Goal: Communication & Community: Answer question/provide support

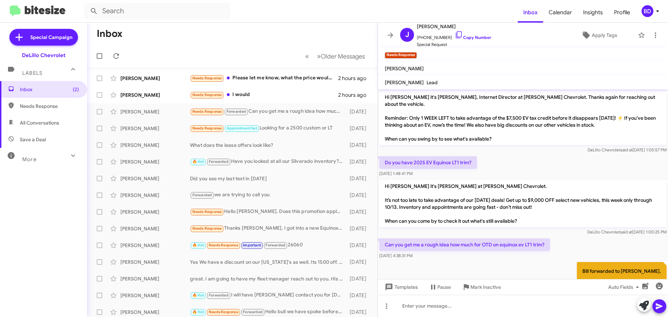
scroll to position [35, 0]
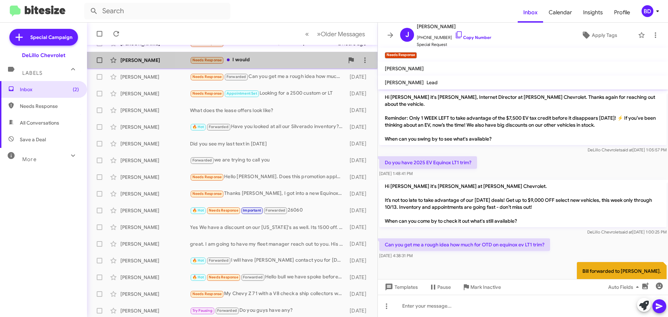
click at [252, 57] on div "Needs Response I would" at bounding box center [267, 60] width 154 height 8
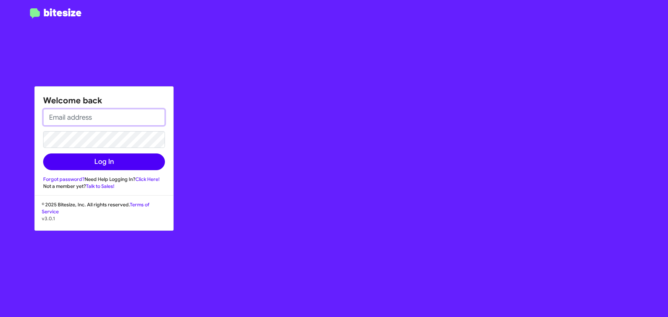
type input "bill@delillo.com"
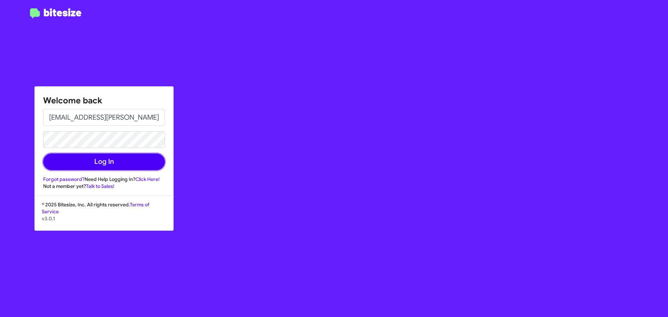
click at [99, 166] on button "Log In" at bounding box center [104, 161] width 122 height 17
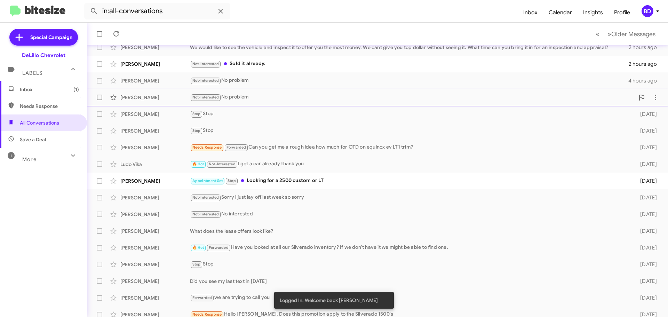
scroll to position [87, 0]
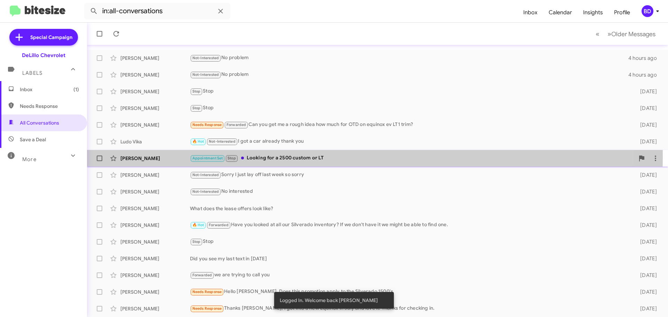
click at [295, 157] on div "Appointment Set Stop Looking for a 2500 custom or LT" at bounding box center [412, 158] width 445 height 8
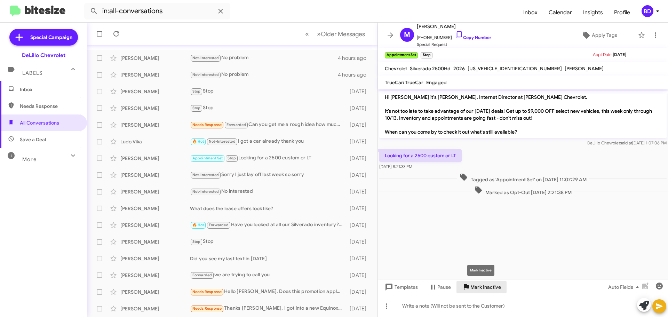
click at [477, 286] on span "Mark Inactive" at bounding box center [485, 287] width 31 height 13
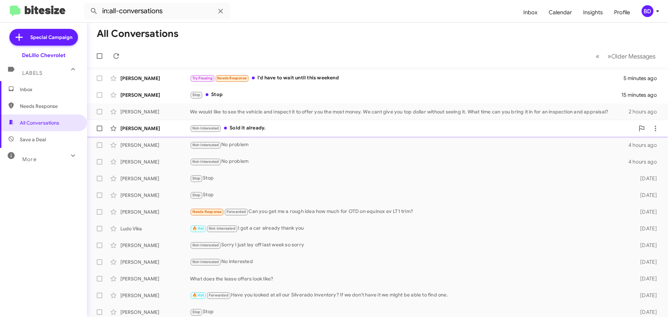
click at [250, 126] on div "Not-Interested Sold it already." at bounding box center [412, 128] width 445 height 8
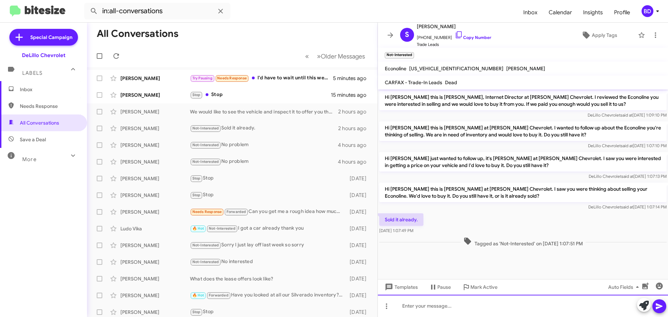
click at [431, 309] on div at bounding box center [523, 306] width 290 height 22
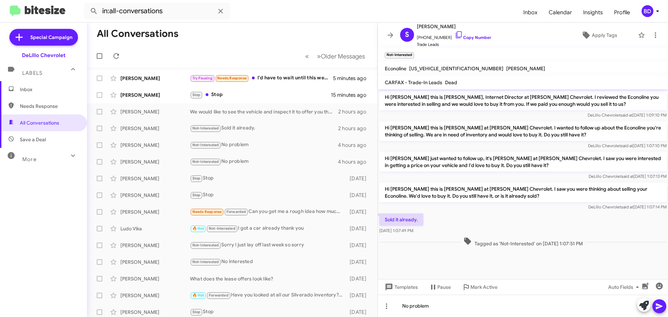
click at [660, 306] on icon at bounding box center [659, 306] width 8 height 8
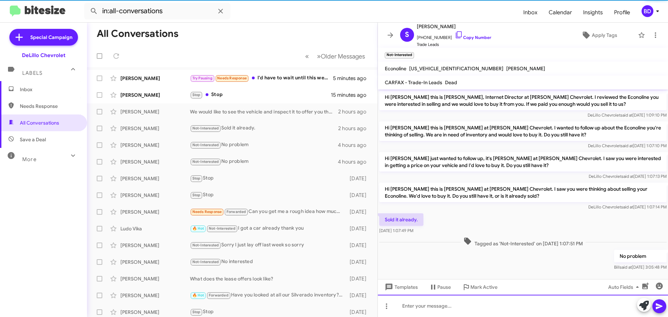
scroll to position [5, 0]
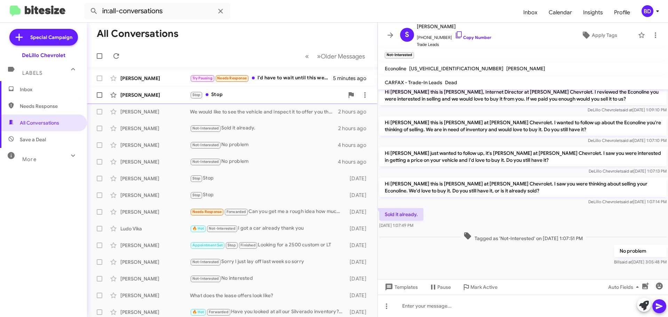
click at [218, 95] on div "Stop Stop" at bounding box center [267, 95] width 154 height 8
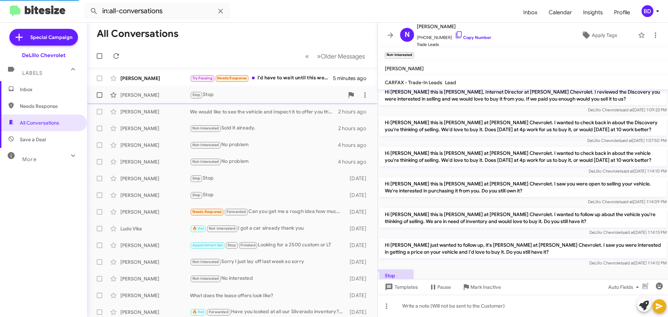
scroll to position [30, 0]
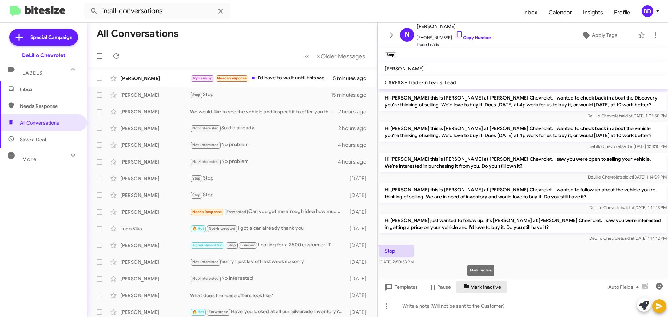
click at [480, 284] on span "Mark Inactive" at bounding box center [485, 287] width 31 height 13
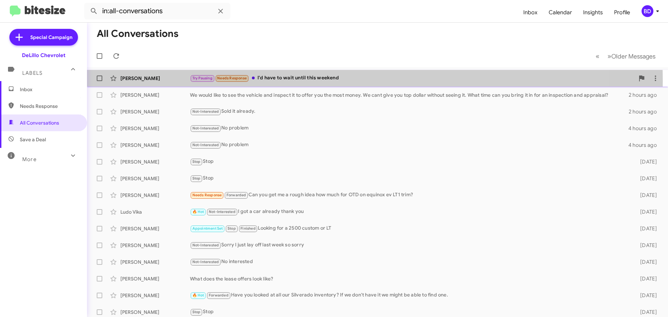
click at [282, 81] on div "Try Pausing Needs Response I'd have to wait until this weekend" at bounding box center [412, 78] width 445 height 8
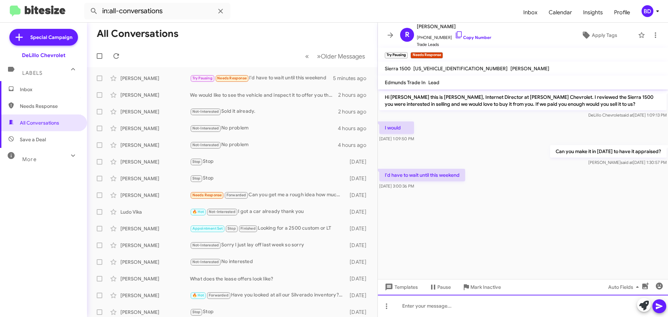
click at [455, 307] on div at bounding box center [523, 306] width 290 height 22
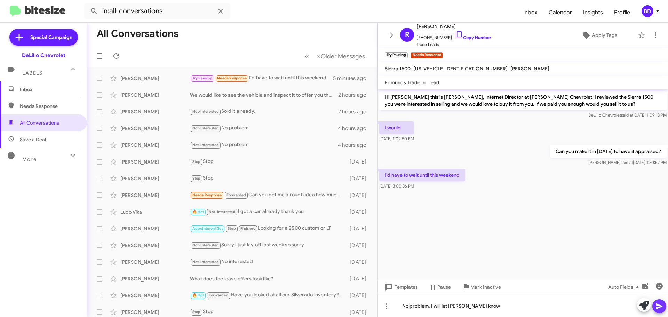
click at [661, 307] on icon at bounding box center [659, 306] width 7 height 6
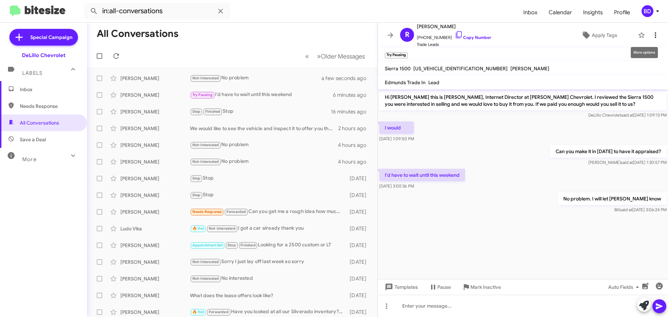
click at [652, 34] on icon at bounding box center [655, 35] width 8 height 8
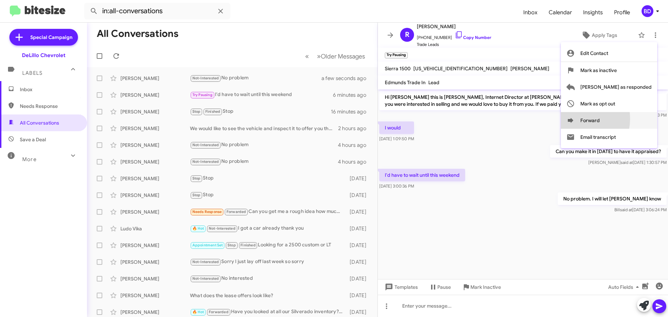
click at [575, 119] on icon at bounding box center [570, 120] width 8 height 8
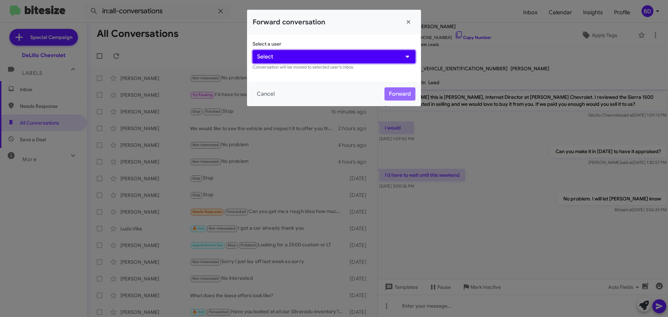
click at [296, 55] on button "Select" at bounding box center [334, 56] width 163 height 13
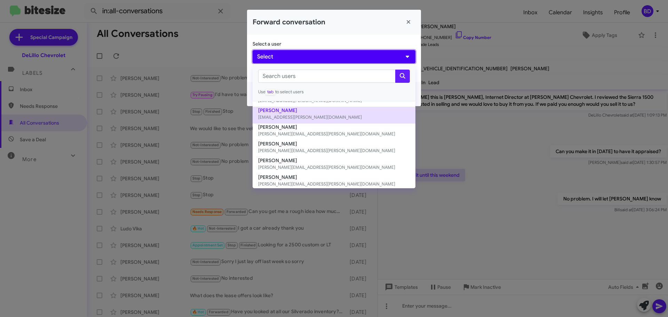
scroll to position [113, 0]
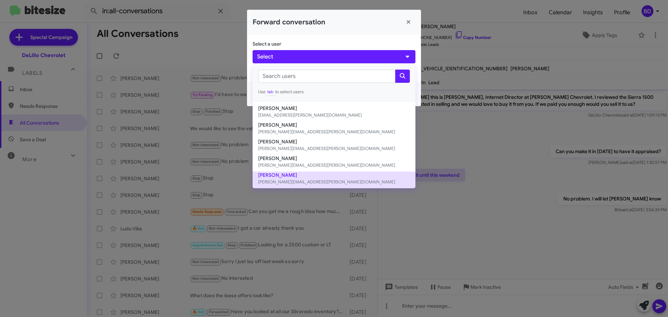
click at [289, 181] on small "shawn@delillo.com" at bounding box center [334, 181] width 152 height 7
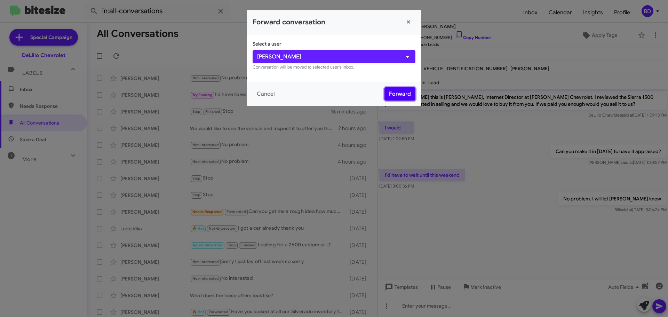
click at [391, 95] on button "Forward" at bounding box center [399, 93] width 31 height 13
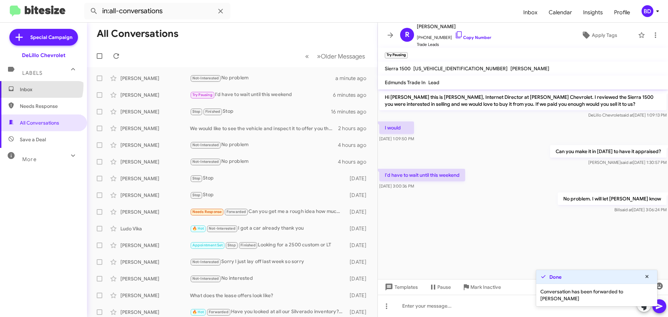
click at [33, 85] on span "Inbox" at bounding box center [43, 89] width 87 height 17
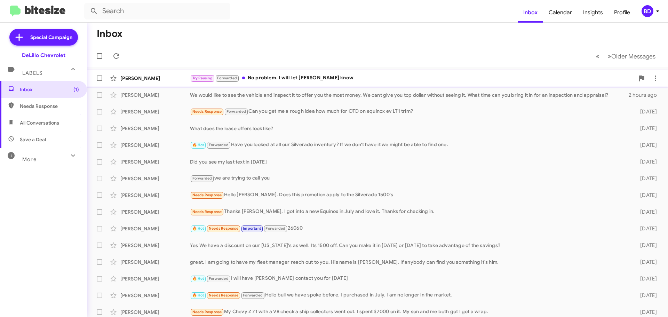
click at [271, 76] on div "Try Pausing Forwarded No problem. I will let Shawn know" at bounding box center [412, 78] width 445 height 8
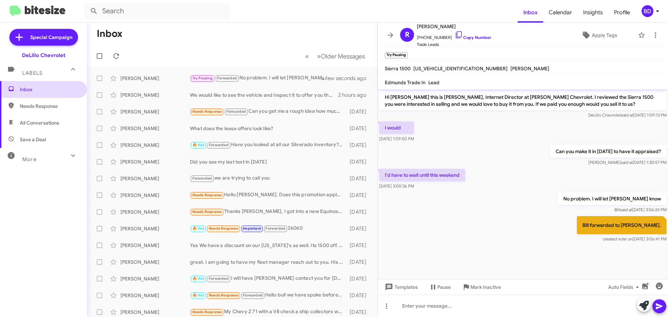
click at [29, 88] on span "Inbox" at bounding box center [49, 89] width 59 height 7
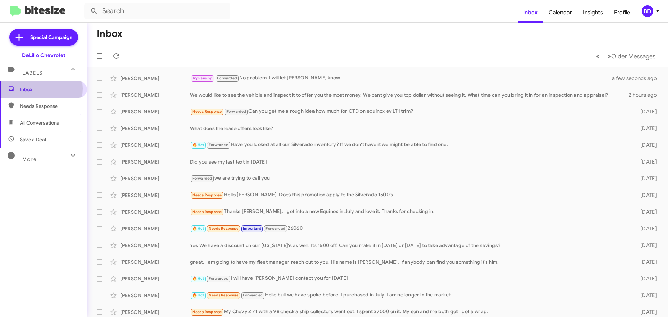
click at [31, 88] on span "Inbox" at bounding box center [49, 89] width 59 height 7
click at [274, 95] on div "We would like to see the vehicle and inspect it to offer you the most money. We…" at bounding box center [412, 94] width 445 height 7
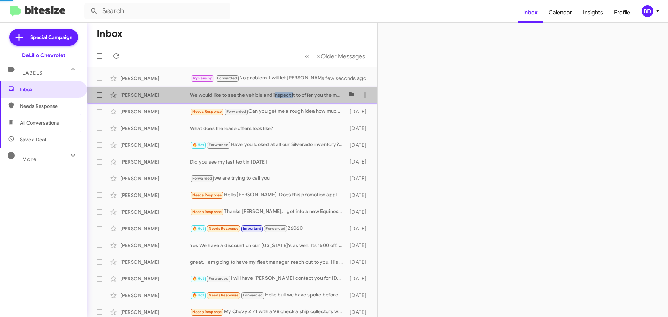
click at [274, 95] on div "We would like to see the vehicle and inspect it to offer you the most money. We…" at bounding box center [267, 94] width 154 height 7
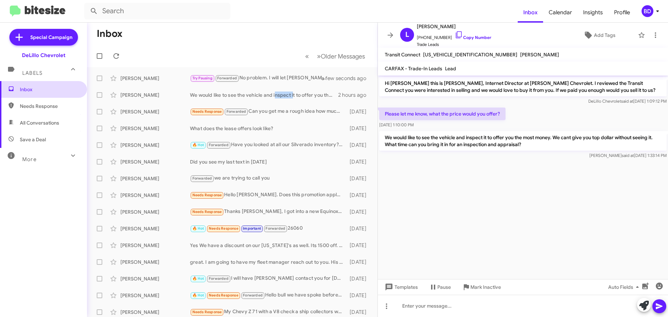
click at [25, 87] on span "Inbox" at bounding box center [49, 89] width 59 height 7
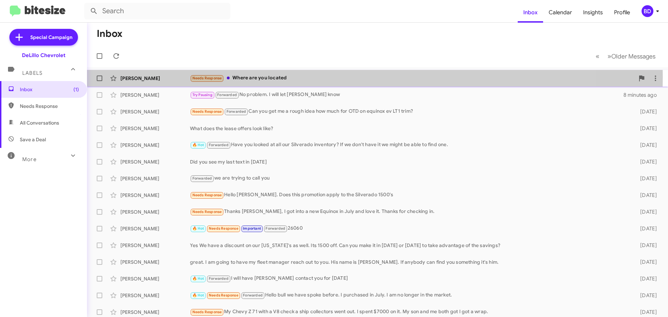
click at [276, 77] on div "Needs Response Where are you located" at bounding box center [412, 78] width 445 height 8
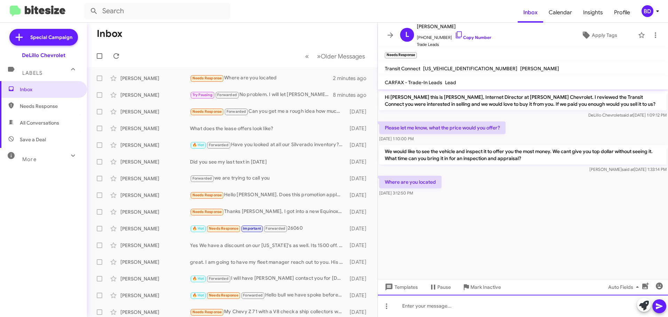
click at [420, 302] on div at bounding box center [523, 306] width 290 height 22
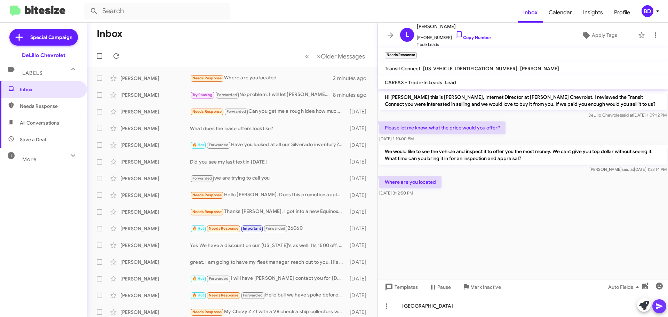
click at [658, 308] on icon at bounding box center [659, 306] width 7 height 6
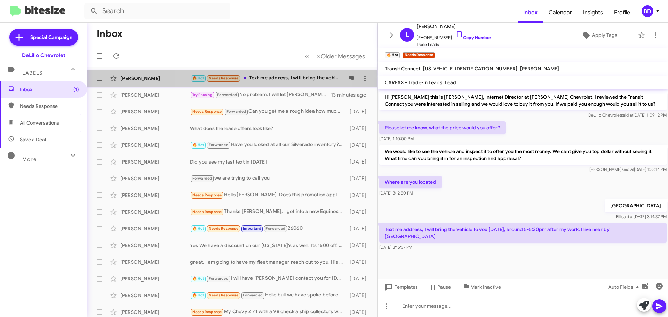
click at [271, 77] on div "🔥 Hot Needs Response Text me address, I will bring the vehicle to you tomorrow,…" at bounding box center [267, 78] width 154 height 8
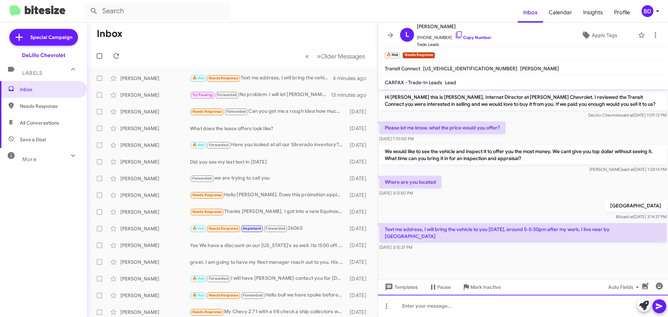
click at [413, 303] on div at bounding box center [523, 306] width 290 height 22
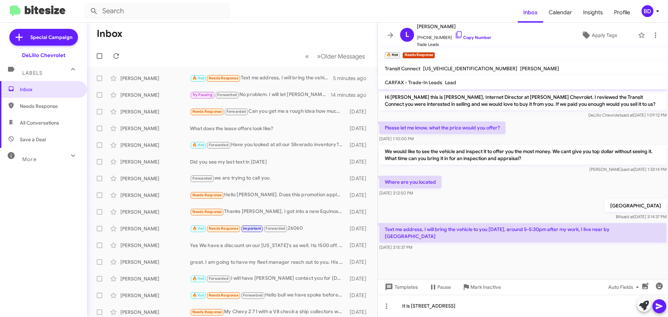
click at [659, 306] on icon at bounding box center [659, 306] width 7 height 6
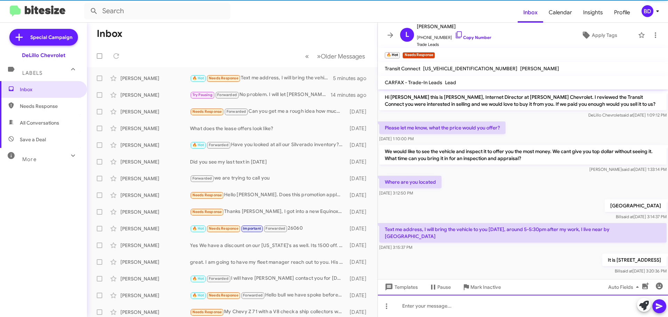
scroll to position [9, 0]
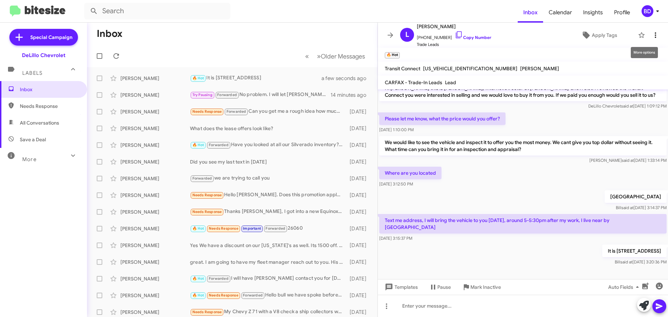
click at [651, 38] on icon at bounding box center [655, 35] width 8 height 8
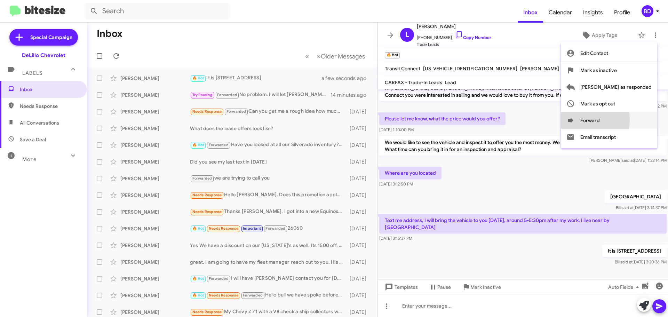
click at [573, 120] on icon at bounding box center [571, 120] width 6 height 5
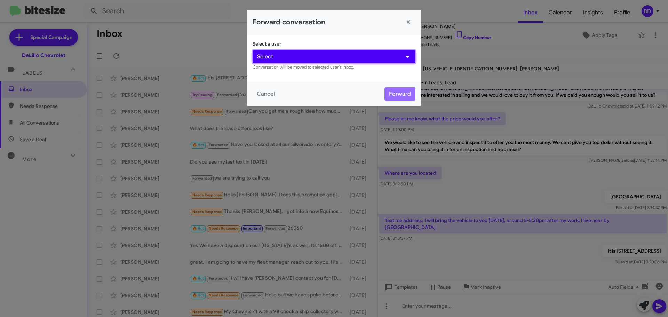
click at [311, 56] on button "Select" at bounding box center [334, 56] width 163 height 13
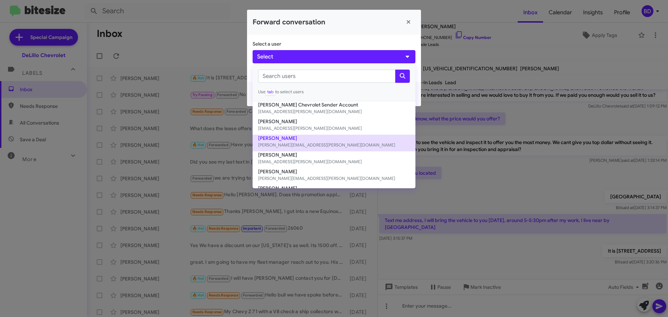
click at [302, 139] on button "David Gonzales david@delillo.com" at bounding box center [334, 143] width 163 height 17
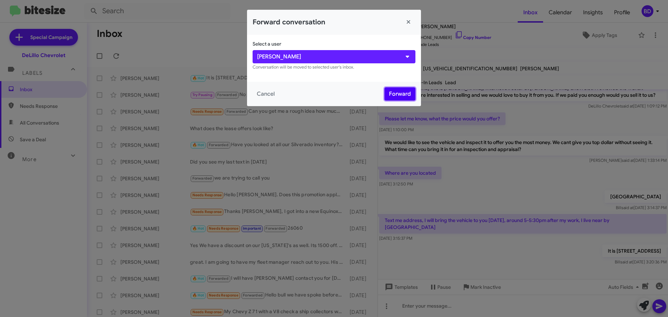
click at [398, 91] on button "Forward" at bounding box center [399, 93] width 31 height 13
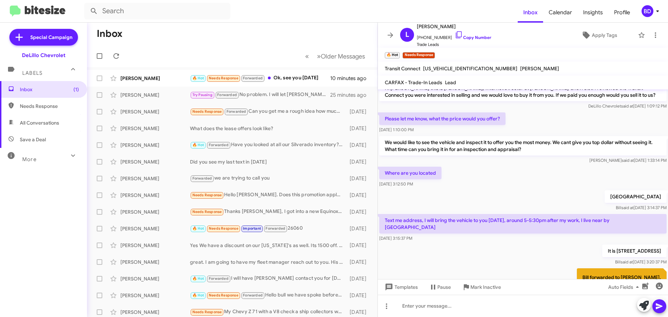
scroll to position [65, 0]
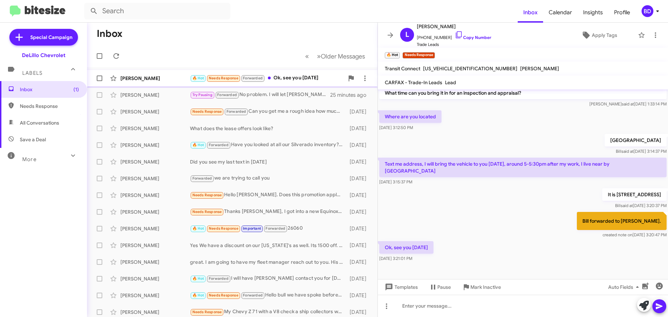
click at [289, 76] on div "🔥 Hot Needs Response Forwarded Ok, see you [DATE]" at bounding box center [267, 78] width 154 height 8
click at [655, 34] on icon at bounding box center [655, 35] width 1 height 6
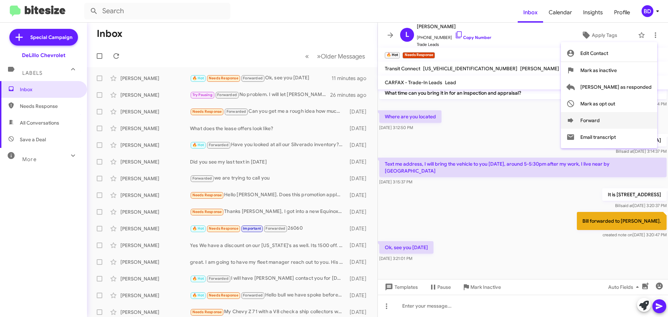
click at [573, 121] on icon at bounding box center [571, 120] width 6 height 5
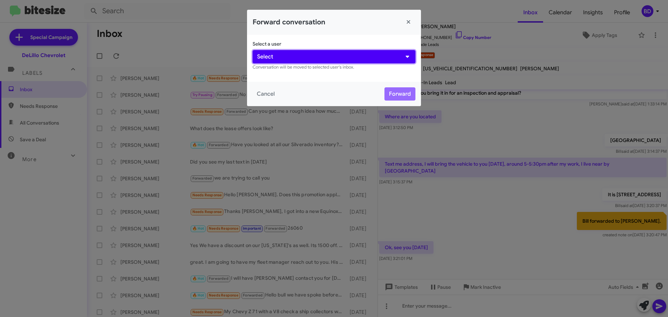
click at [312, 57] on button "Select" at bounding box center [334, 56] width 163 height 13
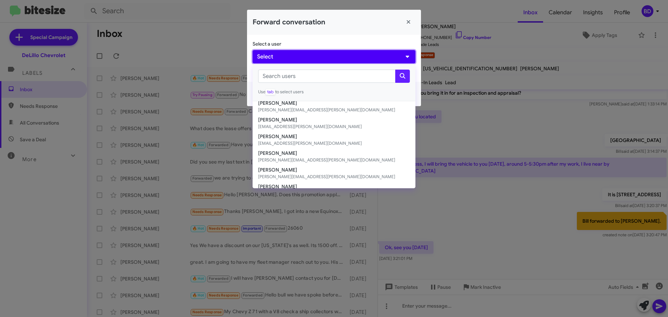
scroll to position [70, 0]
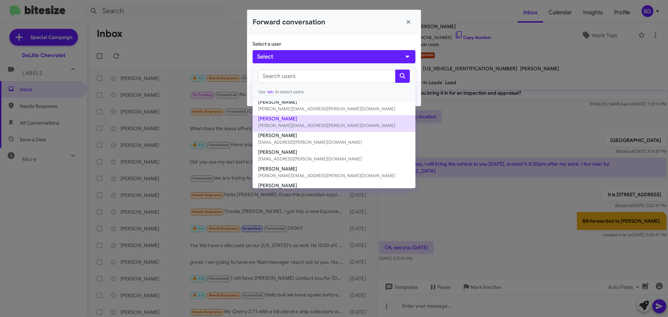
click at [279, 120] on button "Mike DeLillo mike@delillo.com" at bounding box center [334, 123] width 163 height 17
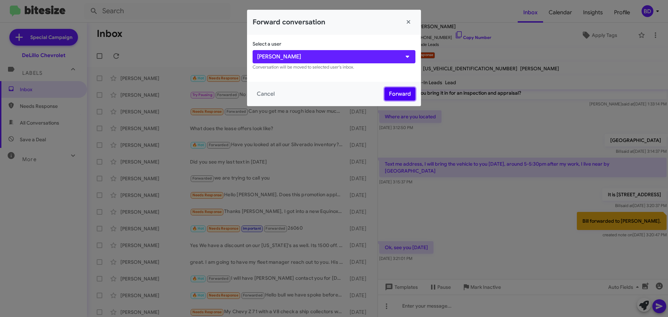
click at [405, 95] on button "Forward" at bounding box center [399, 93] width 31 height 13
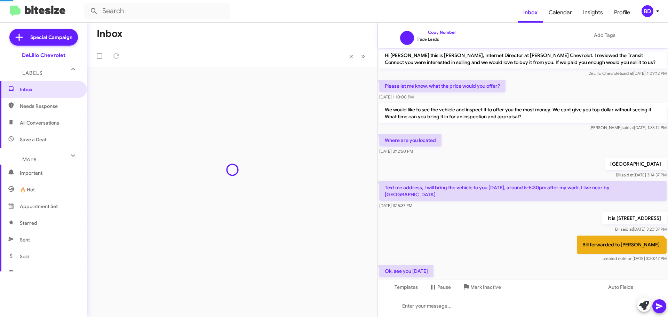
scroll to position [82, 0]
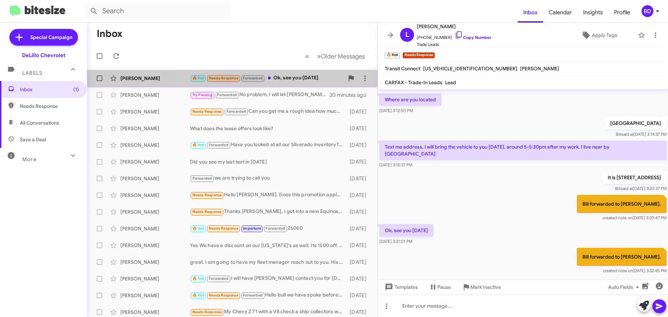
click at [283, 78] on div "🔥 Hot Needs Response Forwarded Ok, see you [DATE]" at bounding box center [267, 78] width 154 height 8
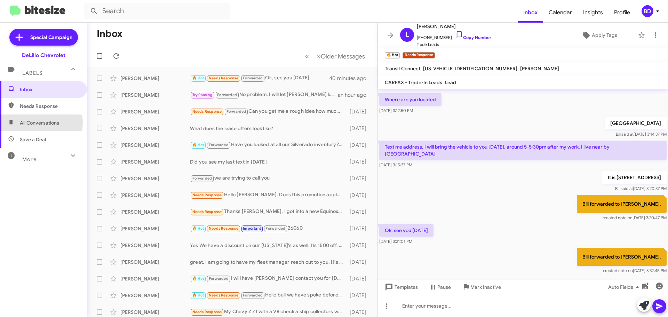
click at [39, 122] on span "All Conversations" at bounding box center [39, 122] width 39 height 7
type input "in:all-conversations"
